Goal: Task Accomplishment & Management: Use online tool/utility

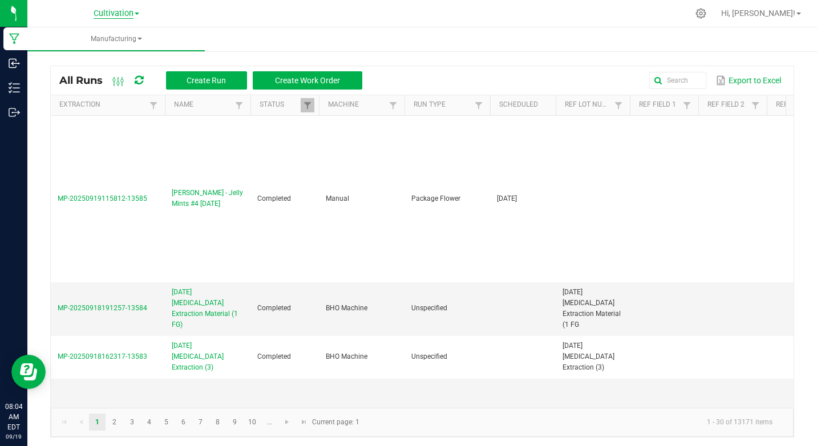
click at [111, 16] on span "Cultivation" at bounding box center [114, 14] width 40 height 10
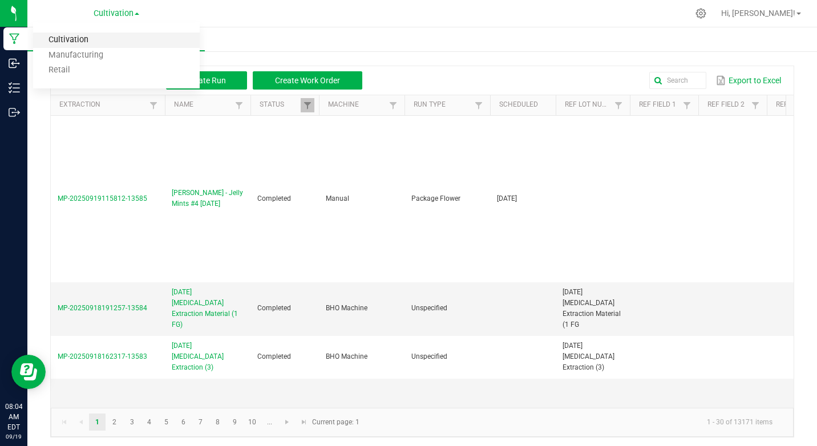
click at [84, 40] on link "Cultivation" at bounding box center [116, 40] width 167 height 15
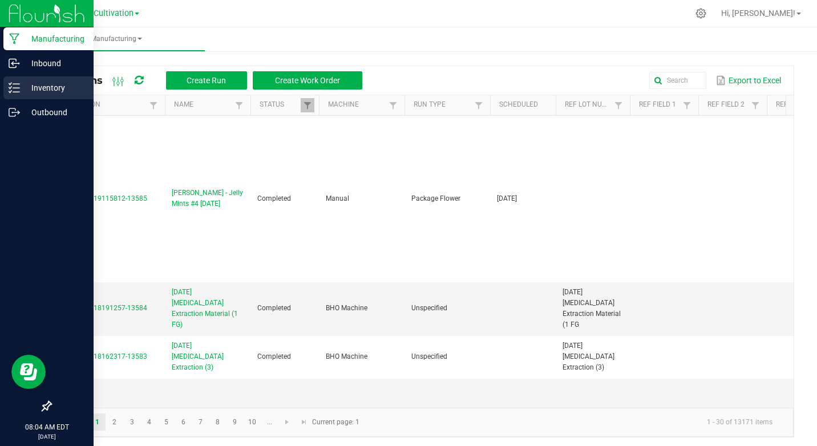
click at [39, 86] on p "Inventory" at bounding box center [54, 88] width 68 height 14
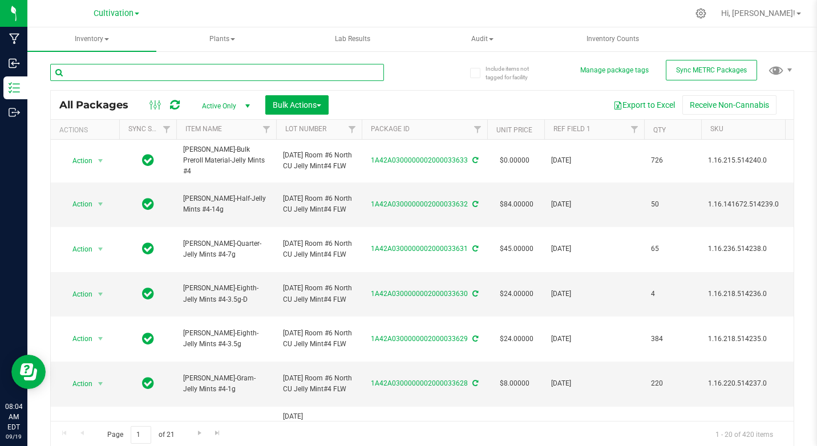
click at [100, 71] on input "text" at bounding box center [217, 72] width 334 height 17
type input "3"
type input "33317"
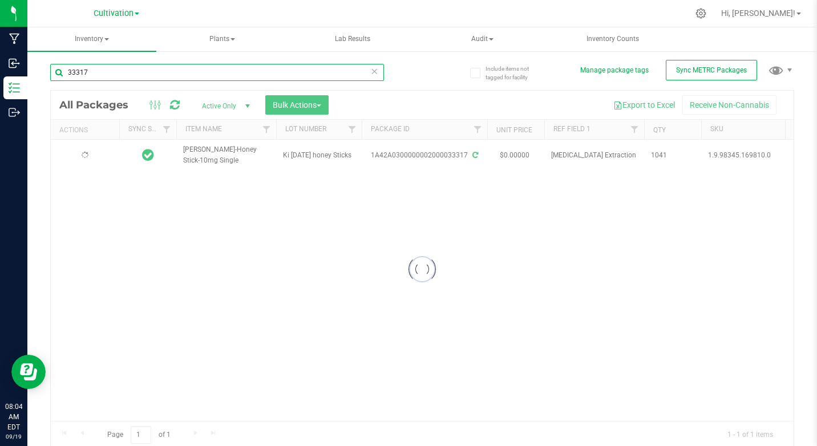
type input "[DATE]"
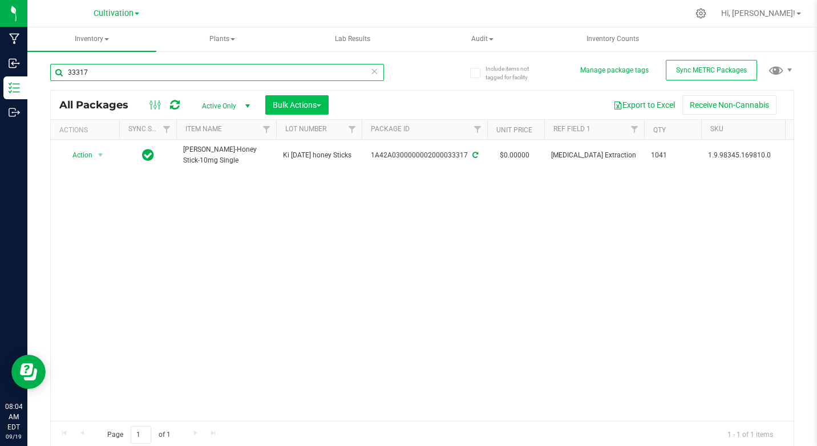
type input "33317"
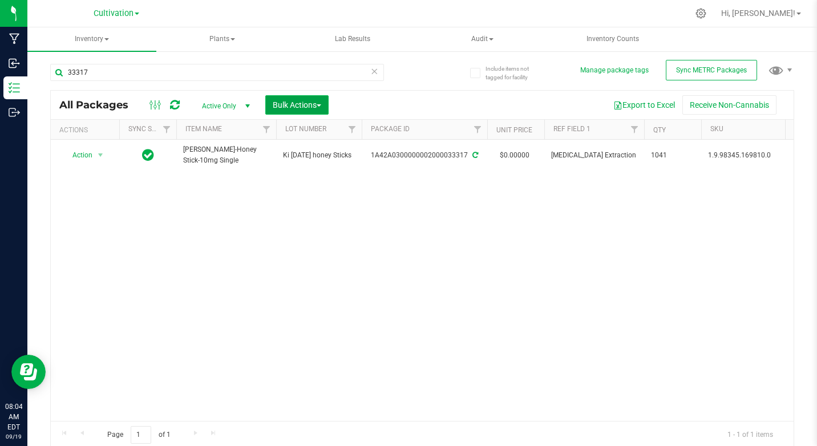
click at [300, 106] on span "Bulk Actions" at bounding box center [297, 104] width 48 height 9
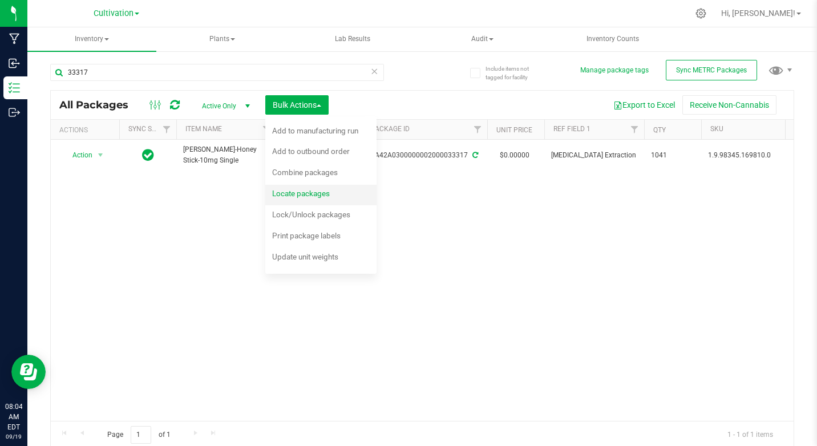
click at [289, 197] on span "Locate packages" at bounding box center [301, 193] width 58 height 9
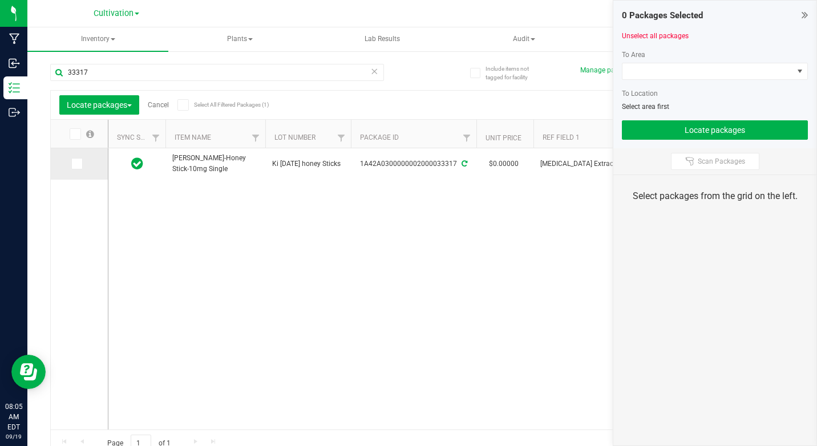
click at [79, 164] on icon at bounding box center [75, 164] width 7 height 0
click at [0, 0] on input "checkbox" at bounding box center [0, 0] width 0 height 0
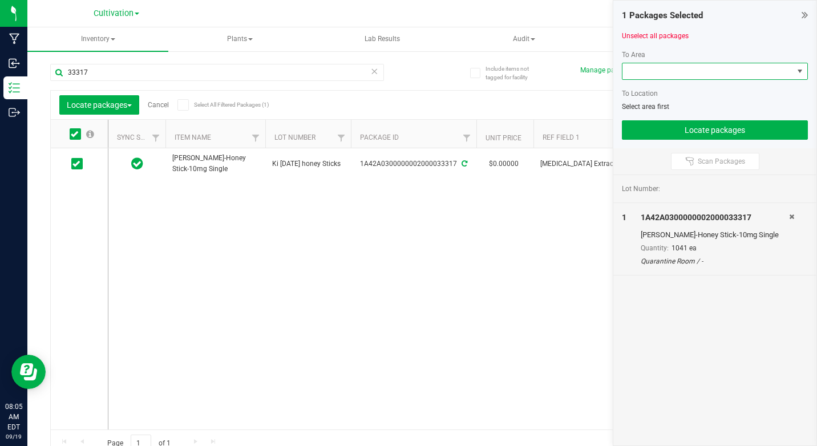
click at [799, 71] on span at bounding box center [799, 71] width 9 height 9
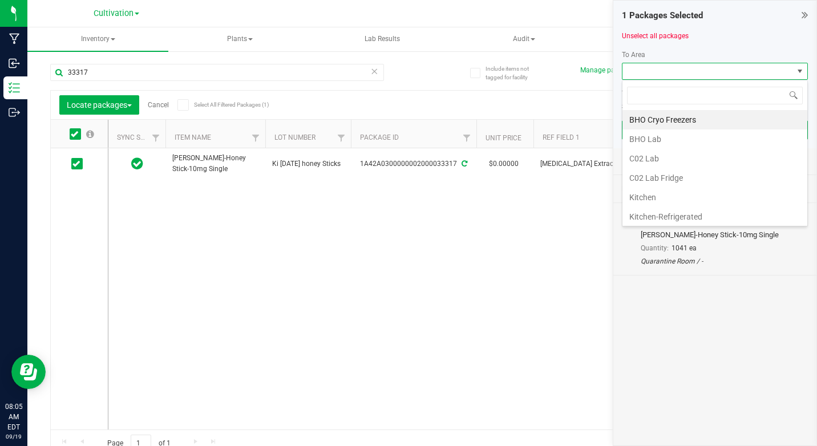
scroll to position [17, 186]
click at [642, 196] on li "Kitchen" at bounding box center [714, 197] width 185 height 19
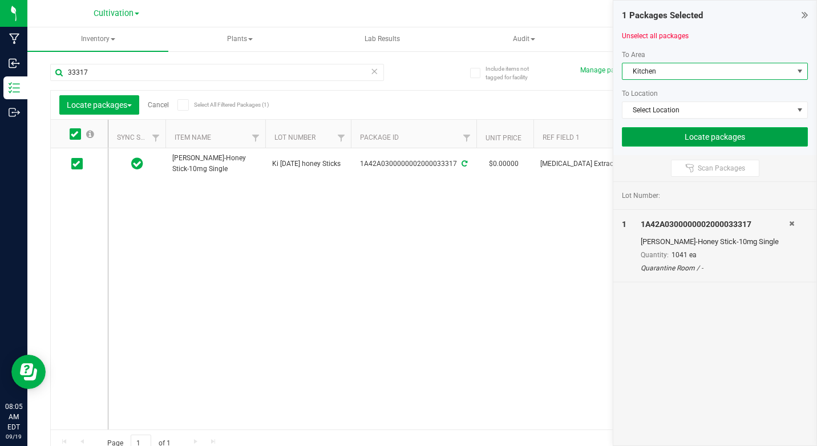
click at [703, 134] on button "Locate packages" at bounding box center [715, 136] width 186 height 19
